Goal: Task Accomplishment & Management: Manage account settings

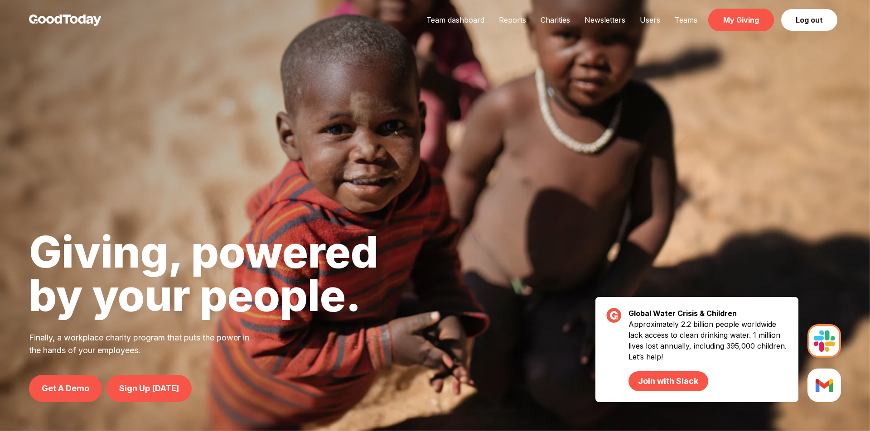
click at [744, 25] on link "My Giving" at bounding box center [741, 20] width 66 height 23
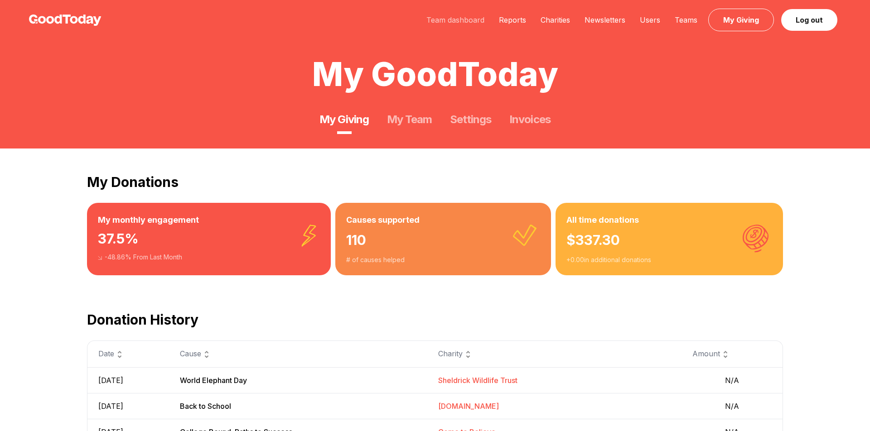
click at [473, 17] on link "Team dashboard" at bounding box center [455, 19] width 72 height 9
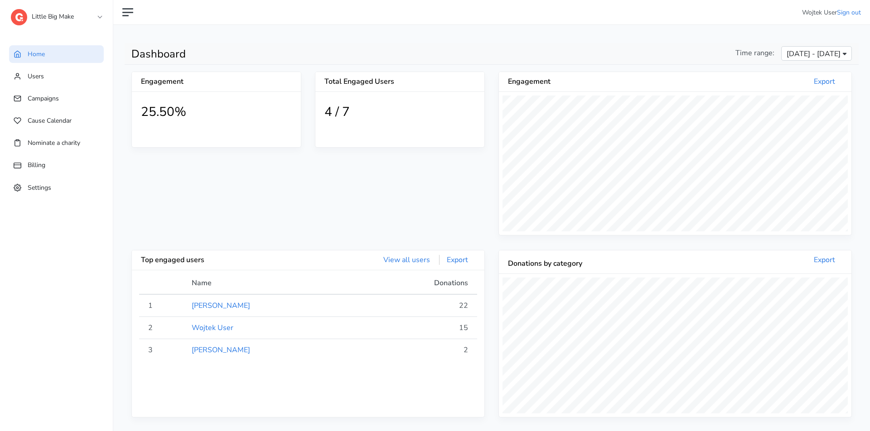
scroll to position [167, 352]
click at [79, 72] on link "Users" at bounding box center [56, 76] width 95 height 18
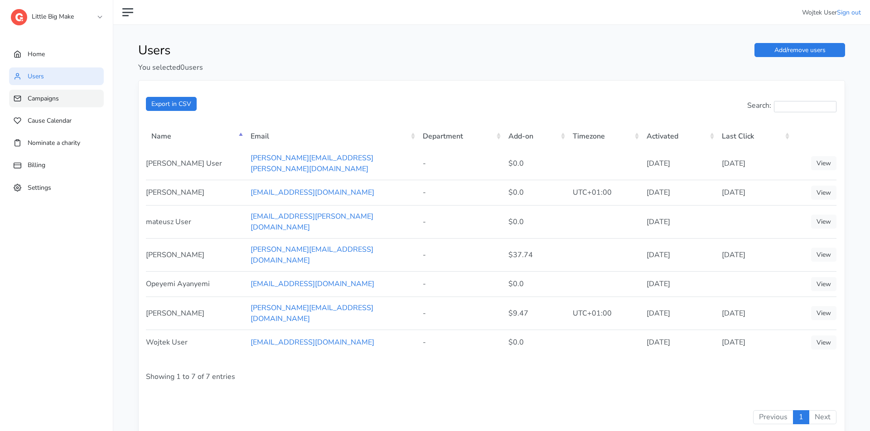
click at [85, 95] on link "Campaigns" at bounding box center [56, 99] width 95 height 18
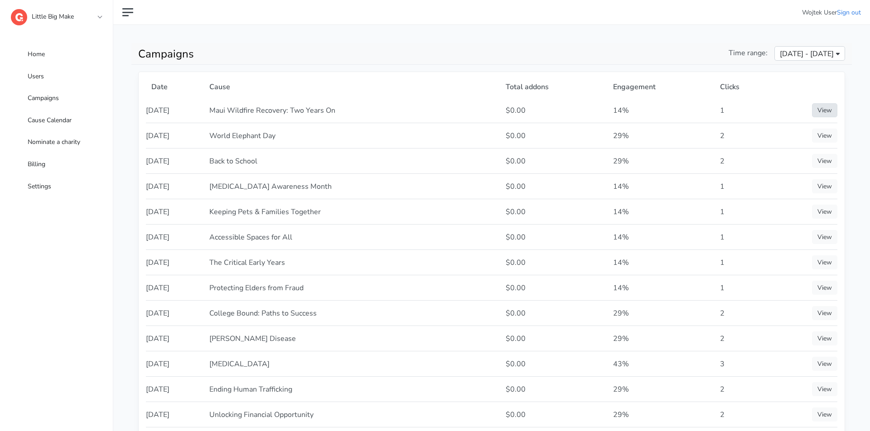
click at [831, 114] on link "View" at bounding box center [824, 110] width 25 height 14
click at [831, 139] on link "View" at bounding box center [824, 136] width 25 height 14
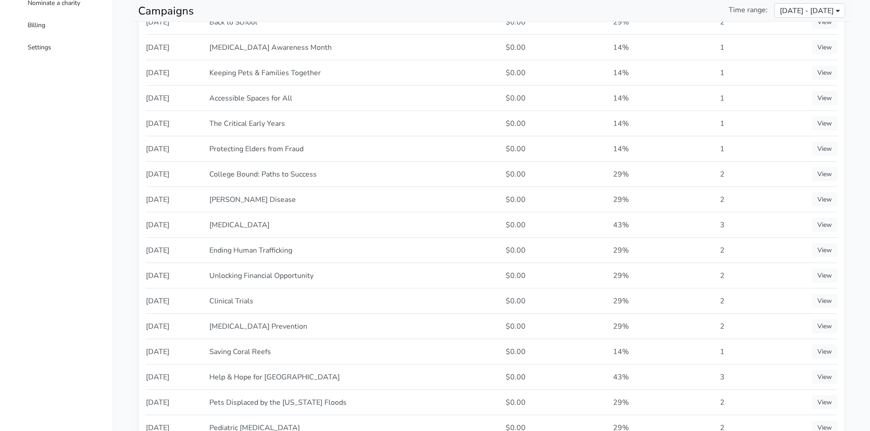
scroll to position [164, 0]
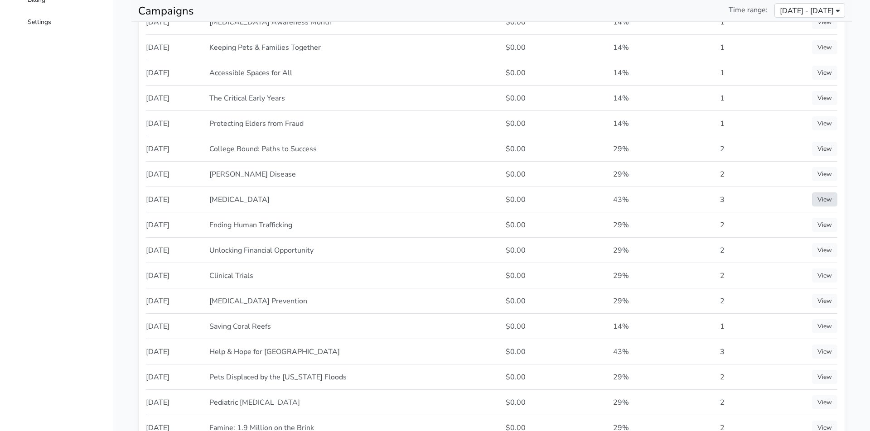
click at [829, 201] on link "View" at bounding box center [824, 200] width 25 height 14
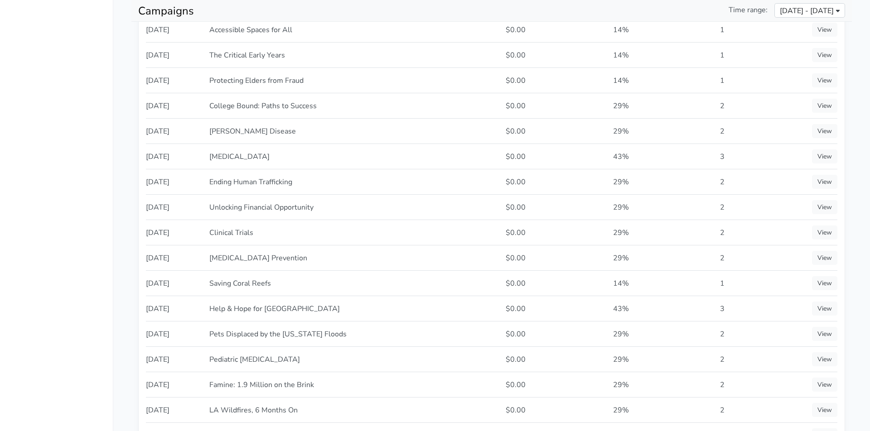
scroll to position [208, 0]
click at [829, 302] on link "View" at bounding box center [824, 308] width 25 height 14
click at [822, 233] on link "View" at bounding box center [824, 232] width 25 height 14
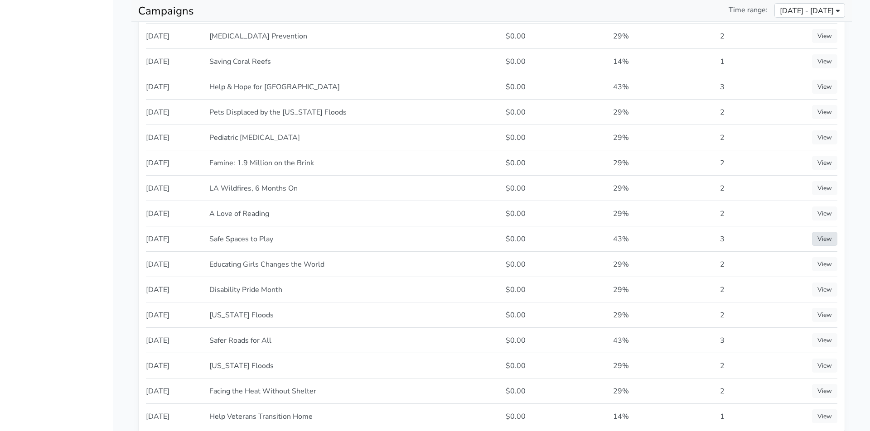
scroll to position [432, 0]
click at [818, 338] on link "View" at bounding box center [824, 338] width 25 height 14
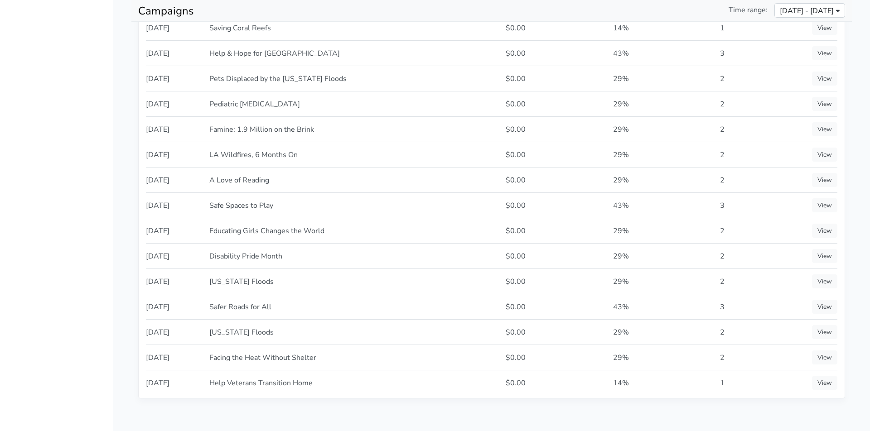
scroll to position [463, 0]
click at [827, 304] on link "View" at bounding box center [824, 307] width 25 height 14
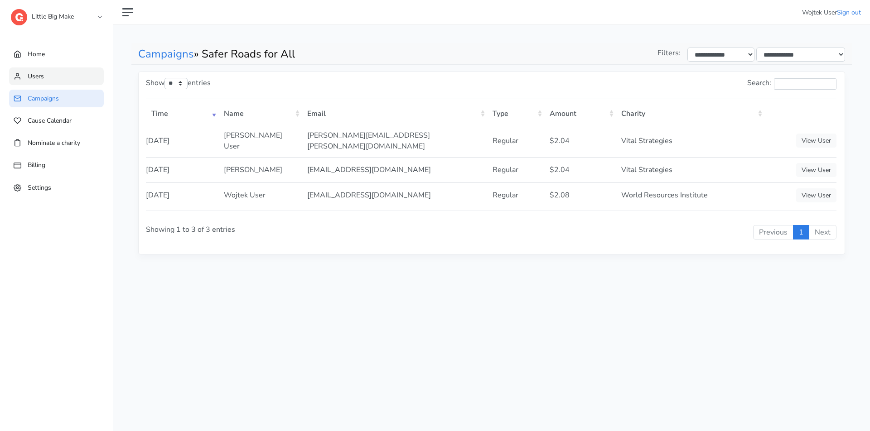
click at [83, 71] on link "Users" at bounding box center [56, 76] width 95 height 18
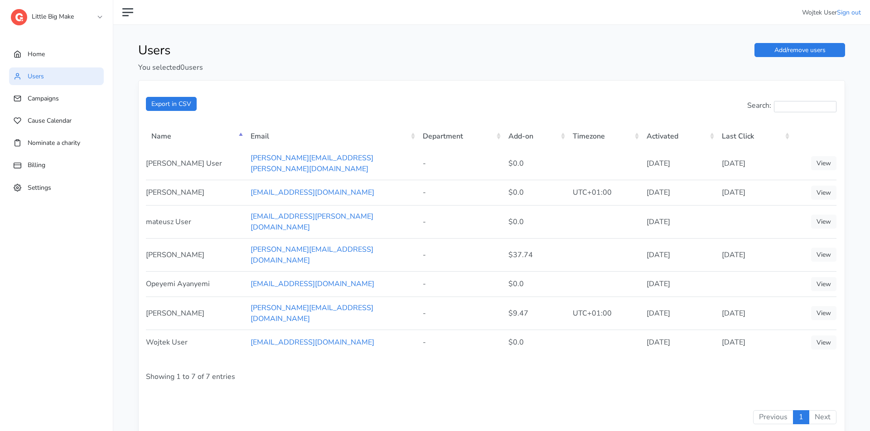
click at [58, 13] on link "Little Big Make" at bounding box center [56, 14] width 91 height 16
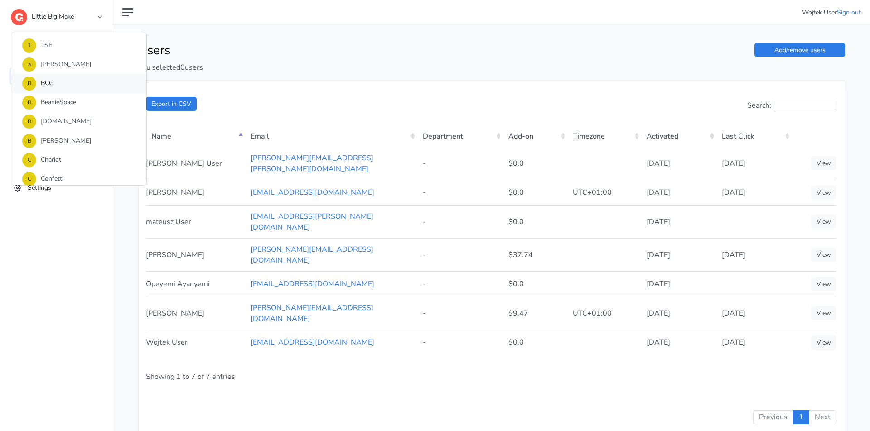
click at [82, 81] on link "B BCG" at bounding box center [78, 83] width 135 height 19
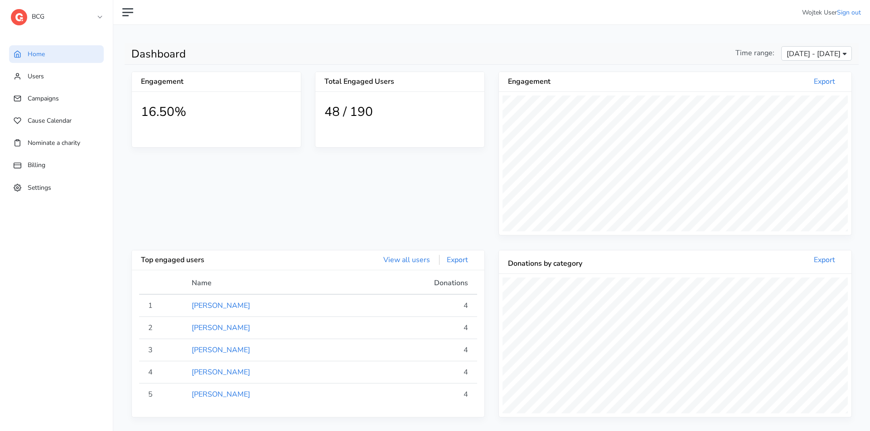
scroll to position [167, 352]
click at [63, 15] on link "BCG" at bounding box center [56, 14] width 91 height 16
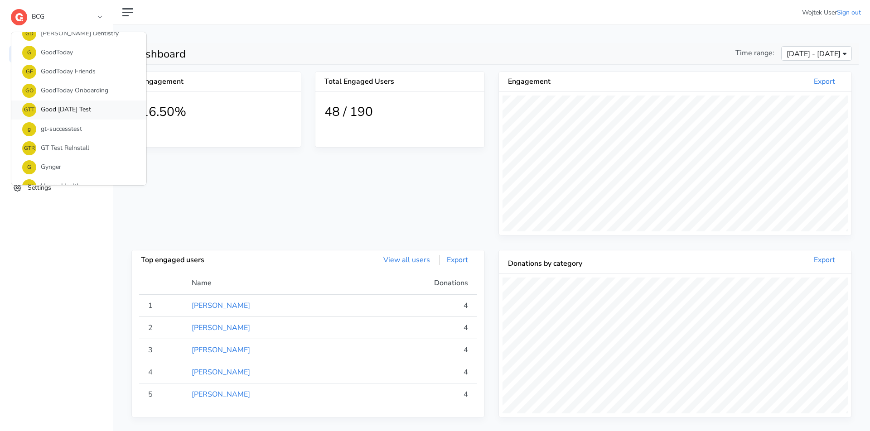
scroll to position [336, 0]
click at [70, 140] on link "J&SI JEG & Sons, Inc." at bounding box center [78, 148] width 135 height 19
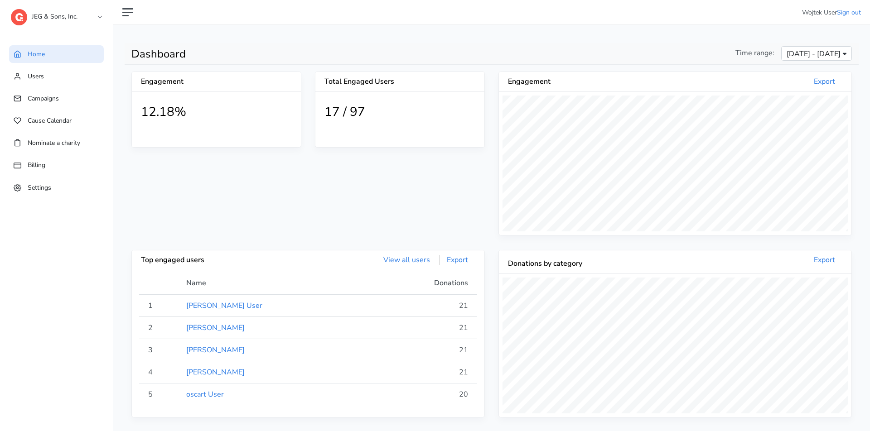
scroll to position [167, 352]
click at [82, 13] on link "JEG & Sons, Inc." at bounding box center [56, 14] width 91 height 16
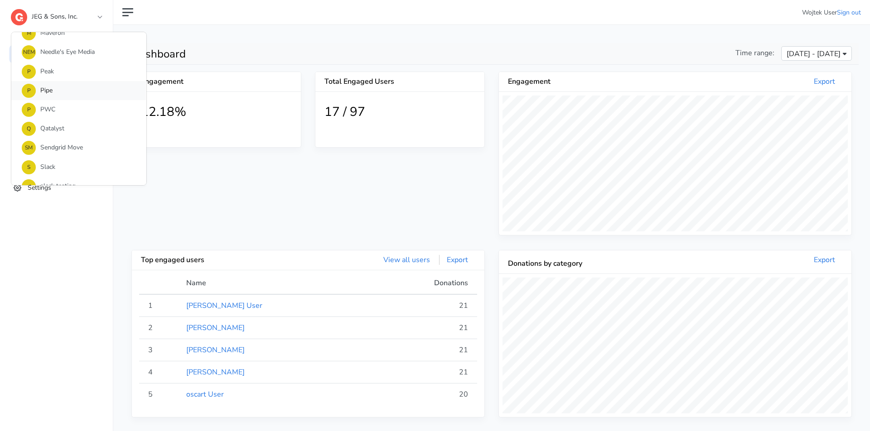
scroll to position [571, 0]
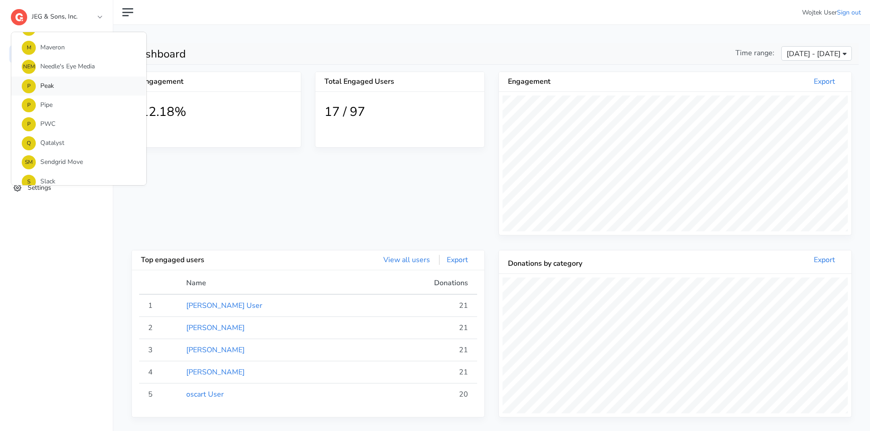
click at [91, 81] on link "P Peak" at bounding box center [78, 86] width 135 height 19
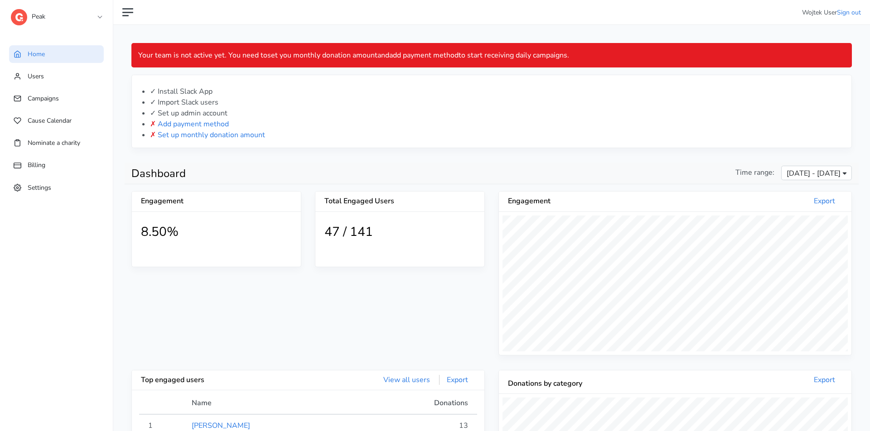
scroll to position [167, 352]
click at [90, 2] on div "Peak 1 1SE a alma B BCG B BeanieSpace B Blackthorn.io B Bollin C Chariot C Conf…" at bounding box center [56, 18] width 91 height 36
click at [87, 11] on link "Peak" at bounding box center [56, 14] width 91 height 16
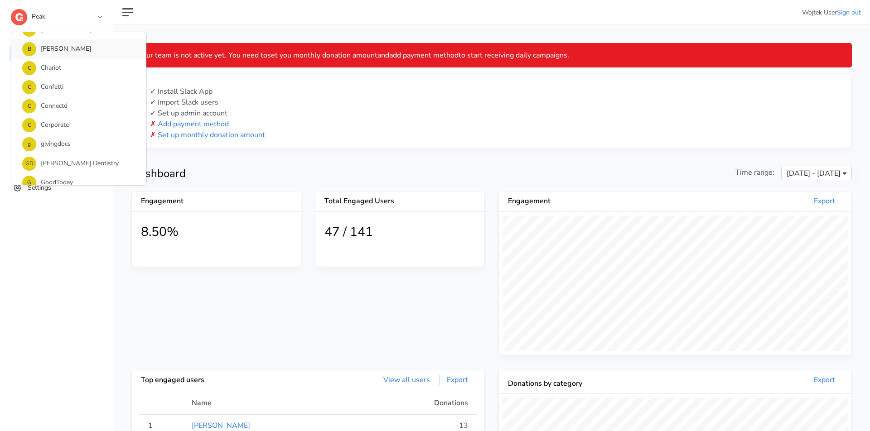
scroll to position [98, 0]
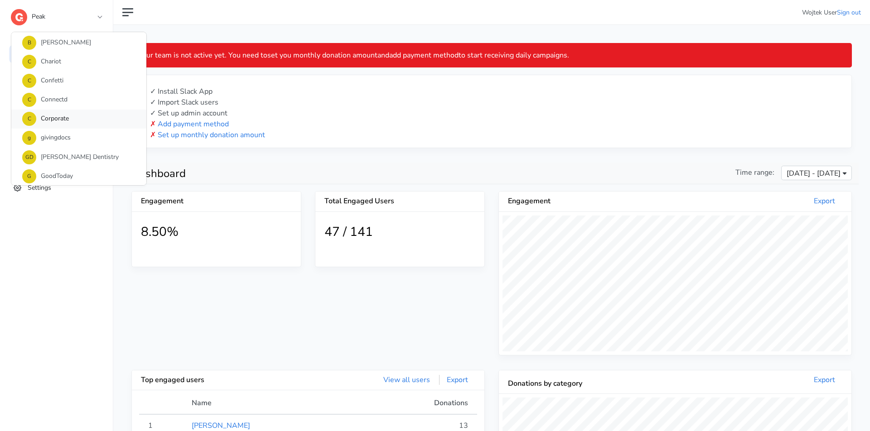
click at [72, 122] on link "C Corporate" at bounding box center [78, 119] width 135 height 19
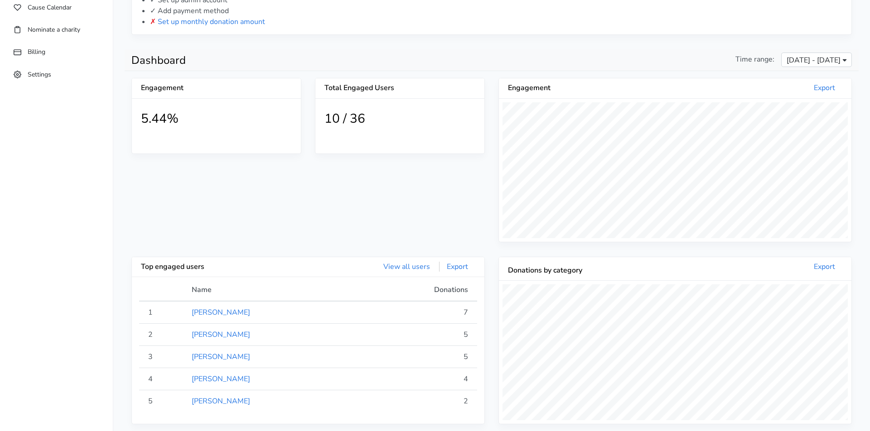
scroll to position [34, 0]
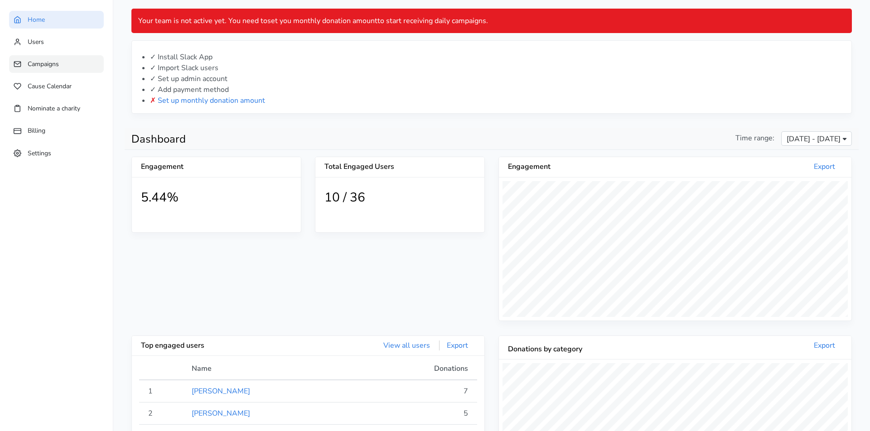
click at [81, 66] on link "Campaigns" at bounding box center [56, 64] width 95 height 18
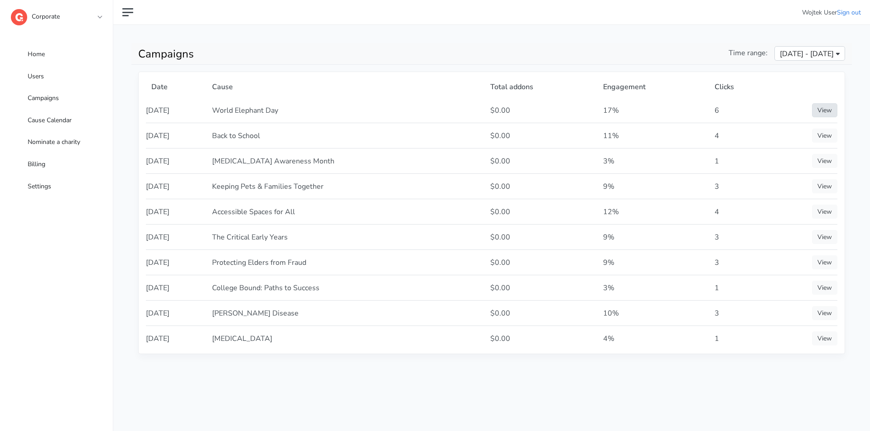
click at [812, 110] on link "View" at bounding box center [824, 110] width 25 height 14
click at [819, 111] on link "View" at bounding box center [824, 110] width 25 height 14
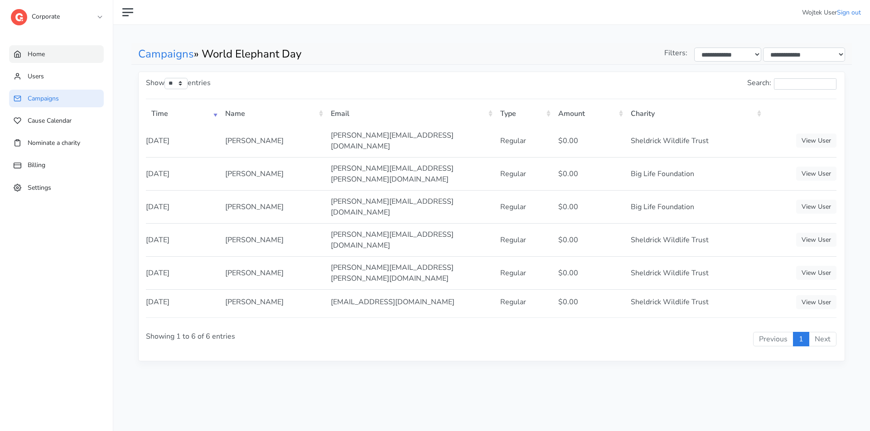
click at [41, 53] on span "Home" at bounding box center [36, 54] width 17 height 9
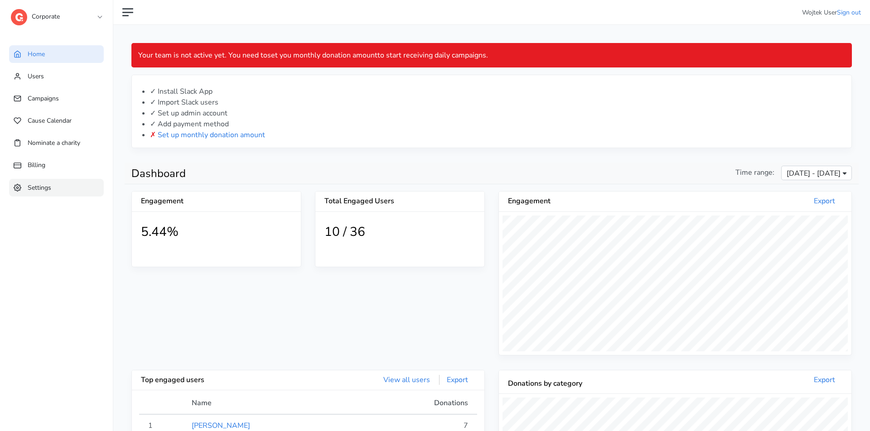
click at [72, 179] on link "Settings" at bounding box center [56, 188] width 95 height 18
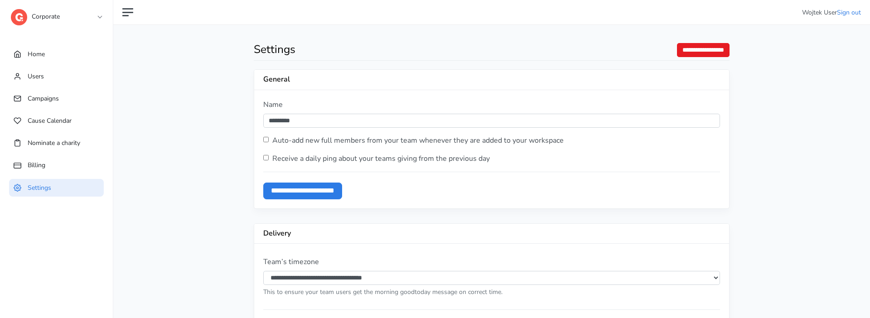
drag, startPoint x: 642, startPoint y: 408, endPoint x: 672, endPoint y: 53, distance: 355.9
click at [698, 44] on input "**********" at bounding box center [703, 50] width 53 height 14
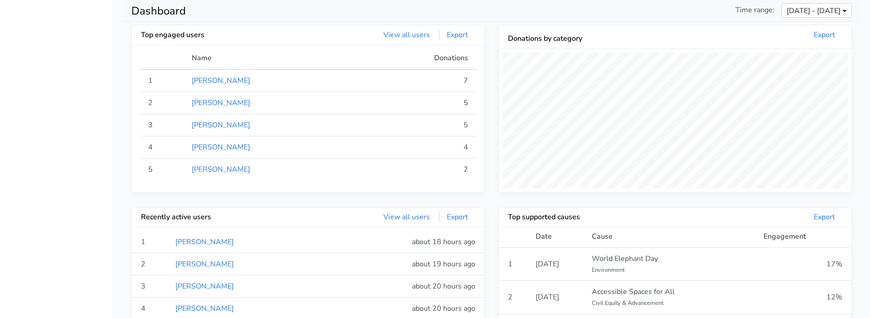
scroll to position [333, 0]
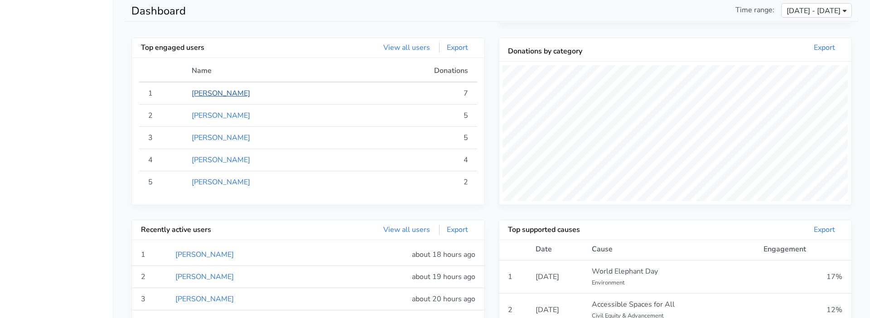
click at [221, 92] on link "[PERSON_NAME]" at bounding box center [221, 93] width 58 height 10
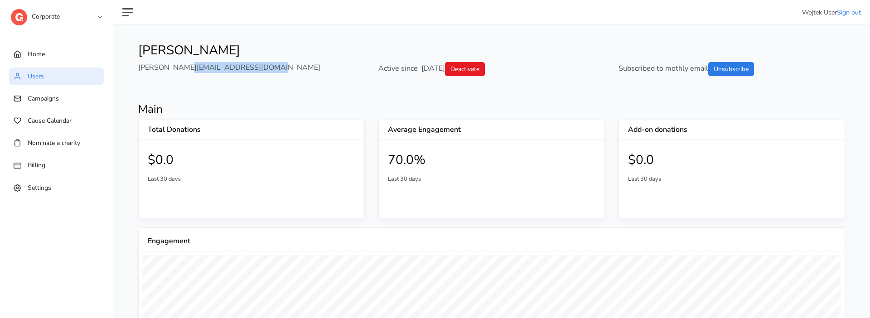
drag, startPoint x: 215, startPoint y: 69, endPoint x: 132, endPoint y: 68, distance: 82.9
click at [132, 68] on div "alesia.sora@uipath.com" at bounding box center [251, 69] width 240 height 14
copy div "alesia.sora@uipath.com"
click at [66, 55] on link "Home" at bounding box center [56, 54] width 95 height 18
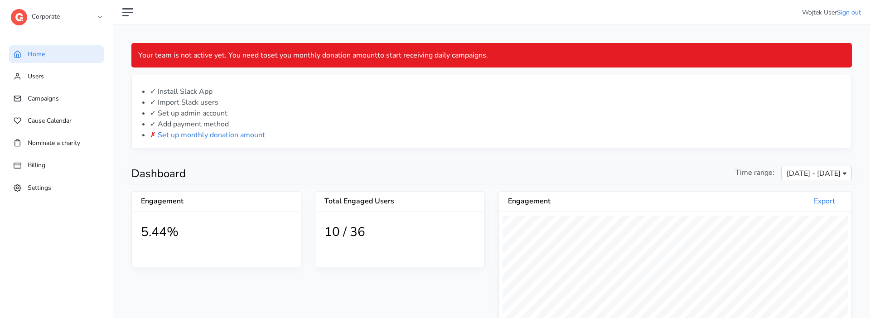
scroll to position [167, 352]
click at [61, 186] on link "Settings" at bounding box center [56, 188] width 95 height 18
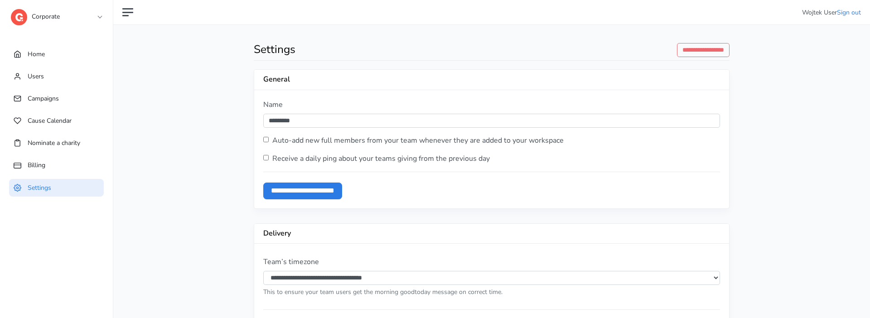
click at [70, 19] on link "Corporate" at bounding box center [56, 14] width 91 height 16
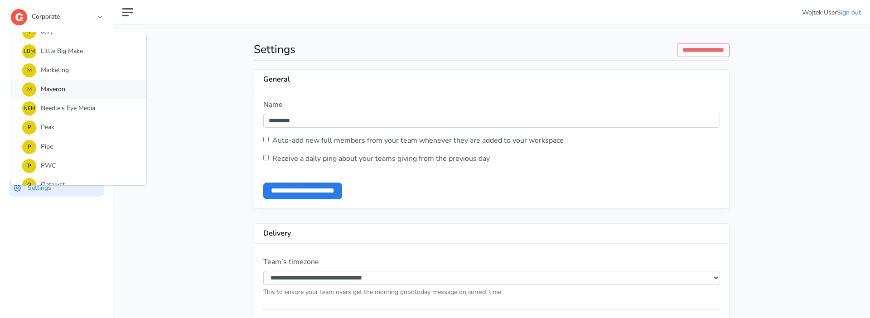
scroll to position [512, 0]
click at [75, 126] on link "P Peak" at bounding box center [78, 125] width 135 height 19
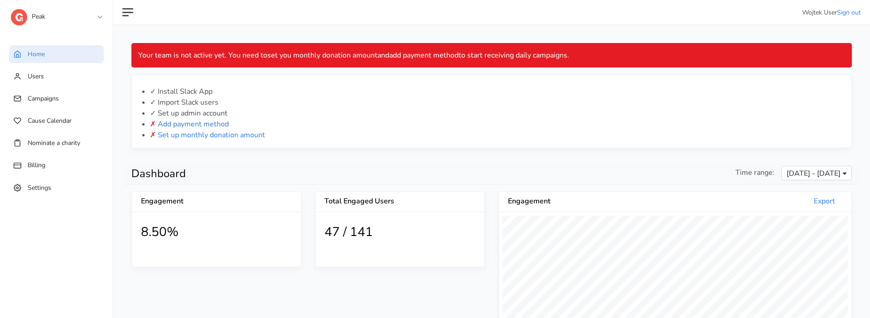
scroll to position [167, 352]
click at [62, 192] on link "Settings" at bounding box center [56, 188] width 95 height 18
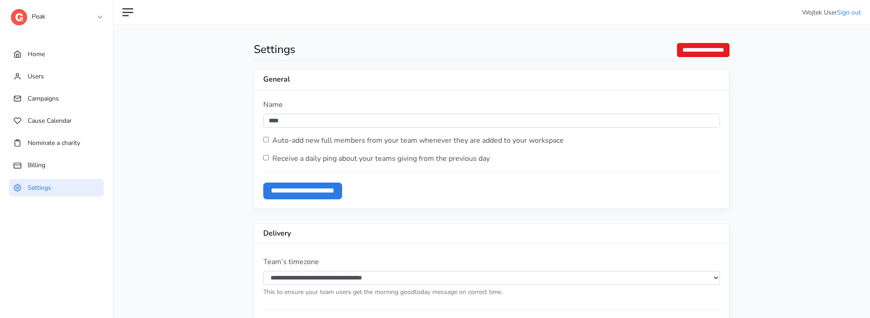
click at [689, 50] on input "**********" at bounding box center [703, 50] width 53 height 14
